Goal: Check status: Check status

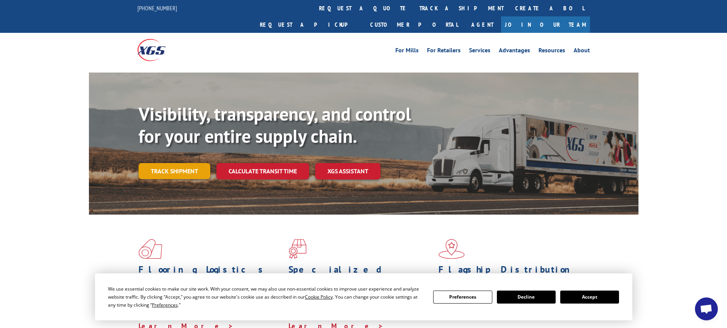
click at [193, 163] on link "Track shipment" at bounding box center [175, 171] width 72 height 16
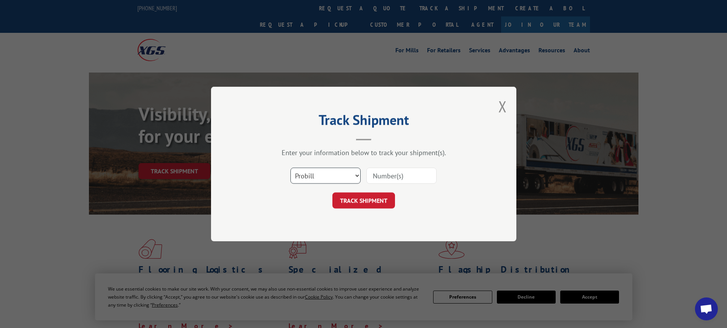
click at [325, 176] on select "Select category... Probill BOL PO" at bounding box center [325, 176] width 70 height 16
select select "bol"
click at [290, 168] on select "Select category... Probill BOL PO" at bounding box center [325, 176] width 70 height 16
click at [380, 176] on input at bounding box center [401, 176] width 70 height 16
paste input "7050430"
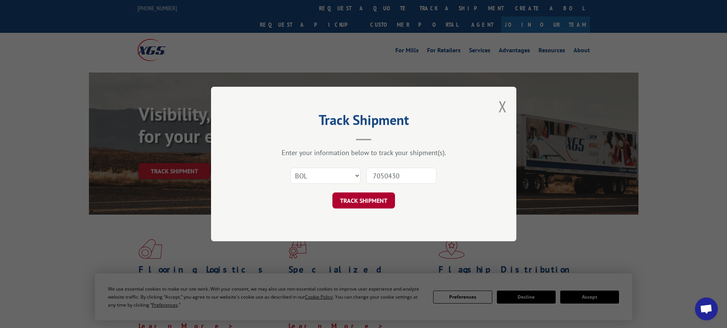
type input "7050430"
click at [351, 198] on button "TRACK SHIPMENT" at bounding box center [363, 200] width 63 height 16
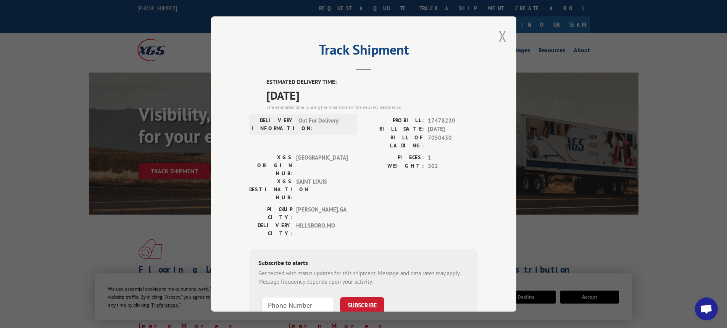
click at [498, 35] on button "Close modal" at bounding box center [502, 36] width 8 height 20
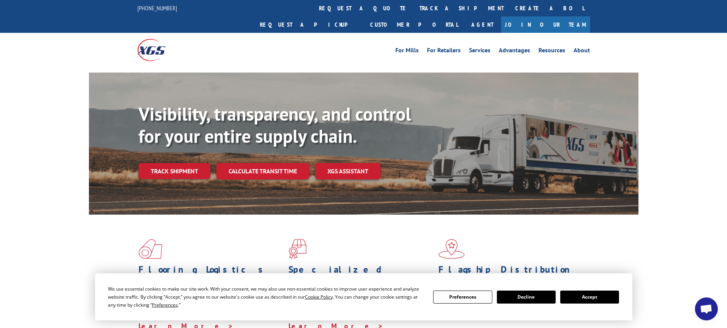
click at [139, 163] on link "Track shipment" at bounding box center [175, 171] width 72 height 16
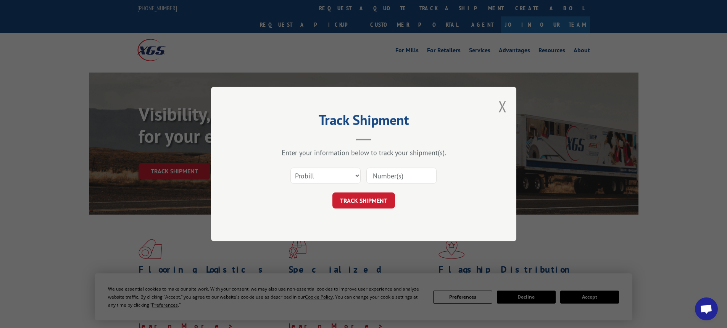
click at [504, 105] on button "Close modal" at bounding box center [502, 106] width 8 height 20
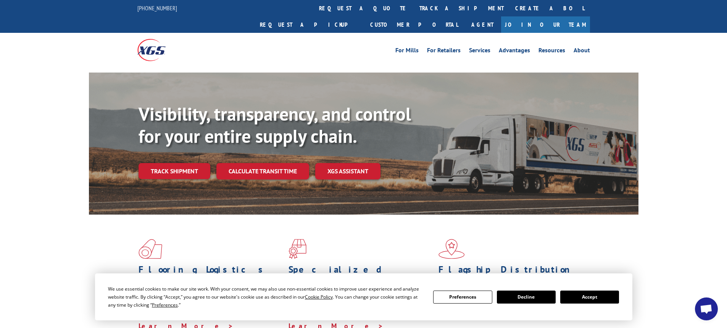
click at [672, 248] on div "Flooring Logistics Solutions As an industry carrier of choice, XGS has brought …" at bounding box center [363, 290] width 727 height 153
click at [675, 243] on div "Flooring Logistics Solutions As an industry carrier of choice, XGS has brought …" at bounding box center [363, 290] width 727 height 153
click at [678, 239] on div "Flooring Logistics Solutions As an industry carrier of choice, XGS has brought …" at bounding box center [363, 290] width 727 height 153
click at [679, 235] on div "Flooring Logistics Solutions As an industry carrier of choice, XGS has brought …" at bounding box center [363, 290] width 727 height 153
